Goal: Navigation & Orientation: Go to known website

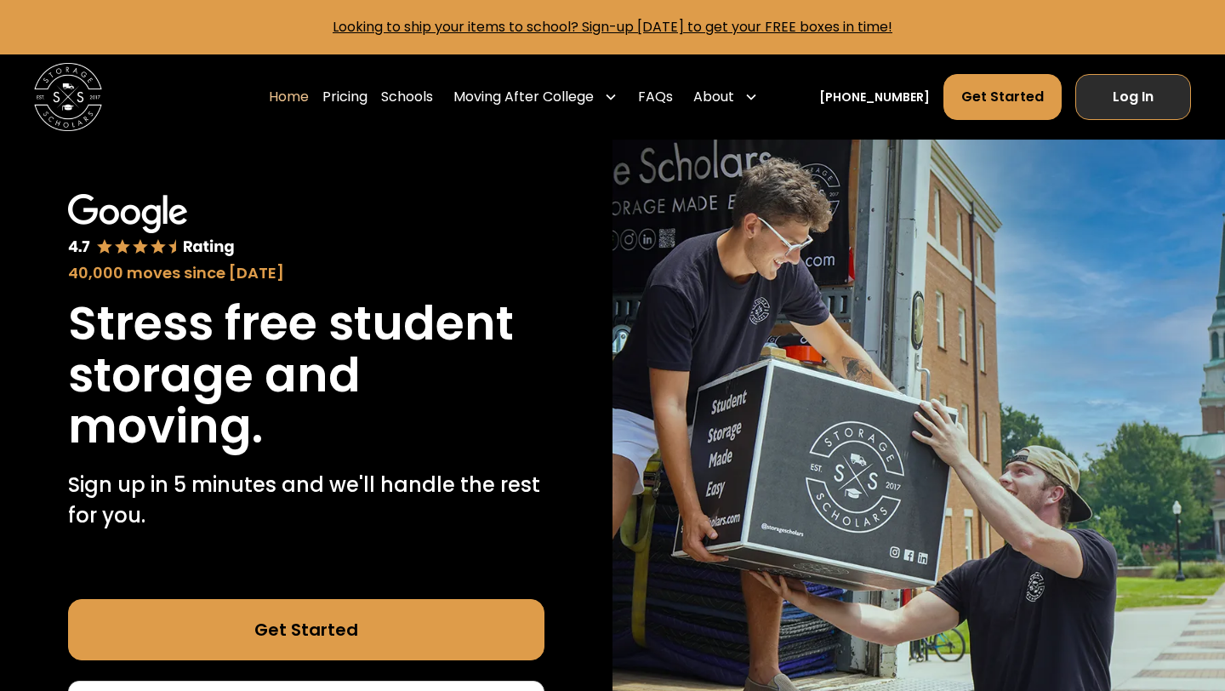
click at [1146, 87] on link "Log In" at bounding box center [1133, 97] width 116 height 46
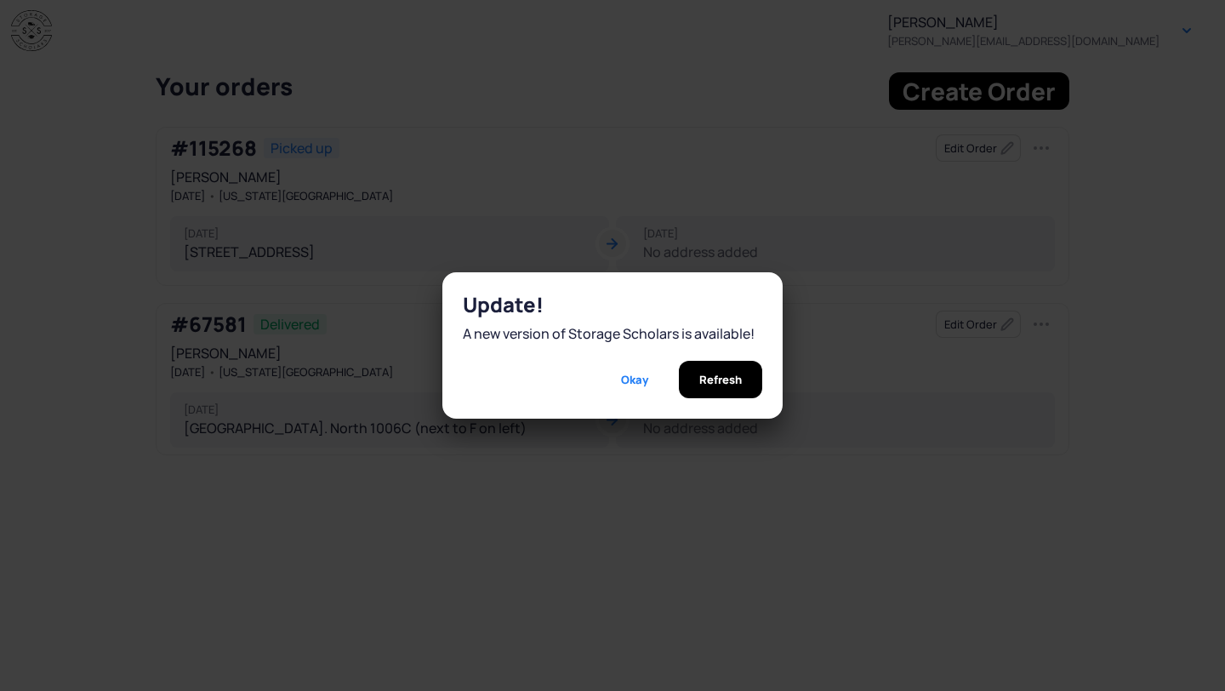
click at [708, 377] on span "Refresh" at bounding box center [720, 379] width 43 height 37
